Goal: Entertainment & Leisure: Consume media (video, audio)

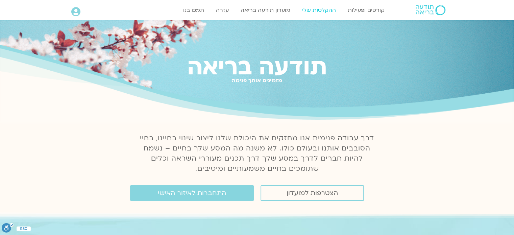
click at [310, 12] on link "ההקלטות שלי" at bounding box center [319, 10] width 41 height 13
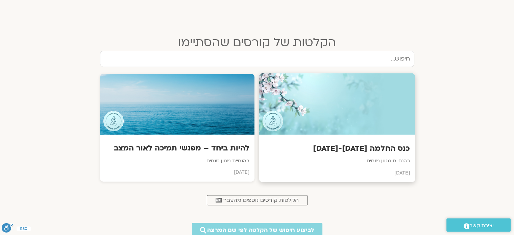
scroll to position [304, 0]
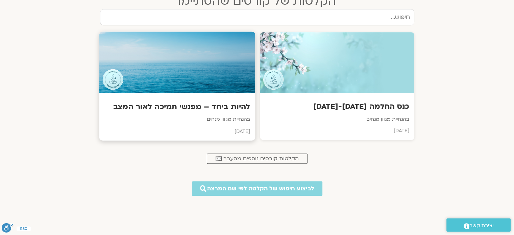
click at [184, 56] on div at bounding box center [177, 63] width 156 height 62
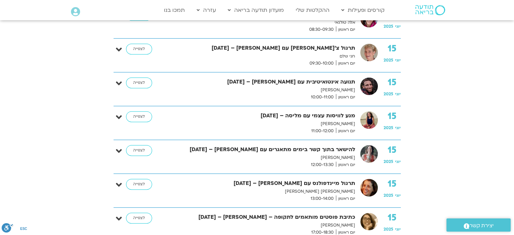
scroll to position [439, 0]
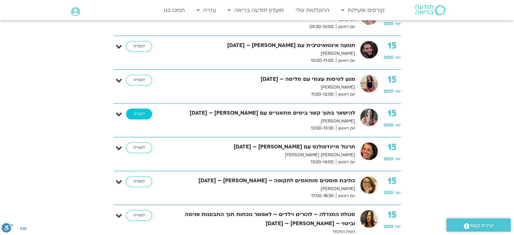
click at [134, 114] on link "לצפייה" at bounding box center [139, 114] width 26 height 11
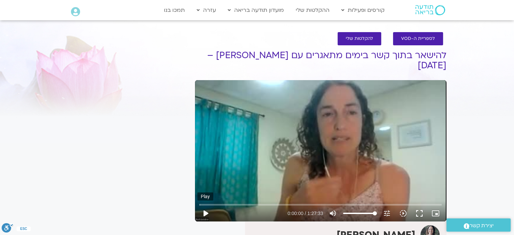
click at [206, 212] on button "play_arrow" at bounding box center [205, 213] width 16 height 16
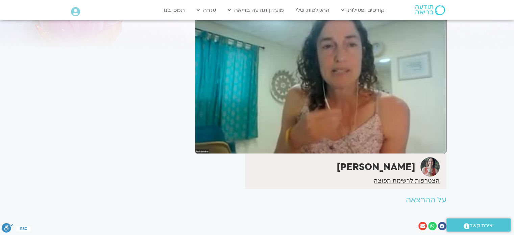
scroll to position [68, 0]
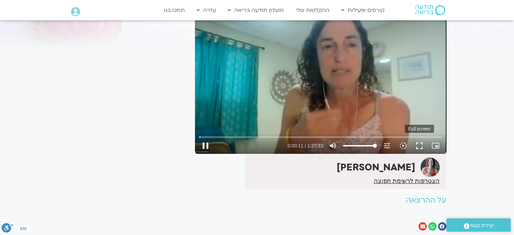
click at [415, 145] on button "fullscreen" at bounding box center [419, 146] width 16 height 16
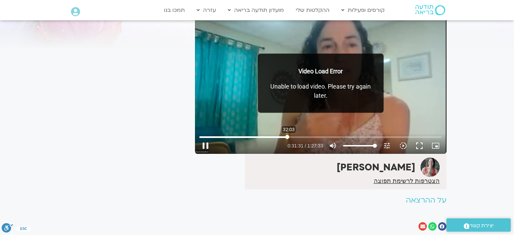
click at [289, 138] on input "Seek" at bounding box center [320, 137] width 242 height 4
click at [290, 138] on input "Seek" at bounding box center [320, 137] width 242 height 4
drag, startPoint x: 290, startPoint y: 138, endPoint x: 272, endPoint y: 138, distance: 18.6
click at [272, 138] on input "Seek" at bounding box center [320, 137] width 242 height 4
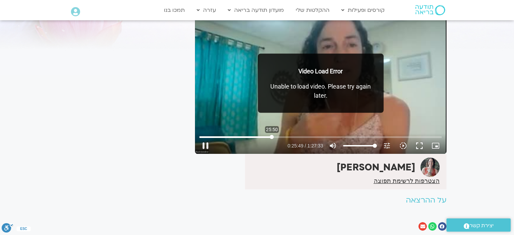
click at [272, 138] on input "Seek" at bounding box center [320, 137] width 242 height 4
click at [284, 136] on input "Seek" at bounding box center [320, 137] width 242 height 4
click at [288, 138] on input "Seek" at bounding box center [320, 137] width 242 height 4
click at [421, 145] on button "fullscreen" at bounding box center [419, 146] width 16 height 16
type input "2788.330308"
